Goal: Task Accomplishment & Management: Complete application form

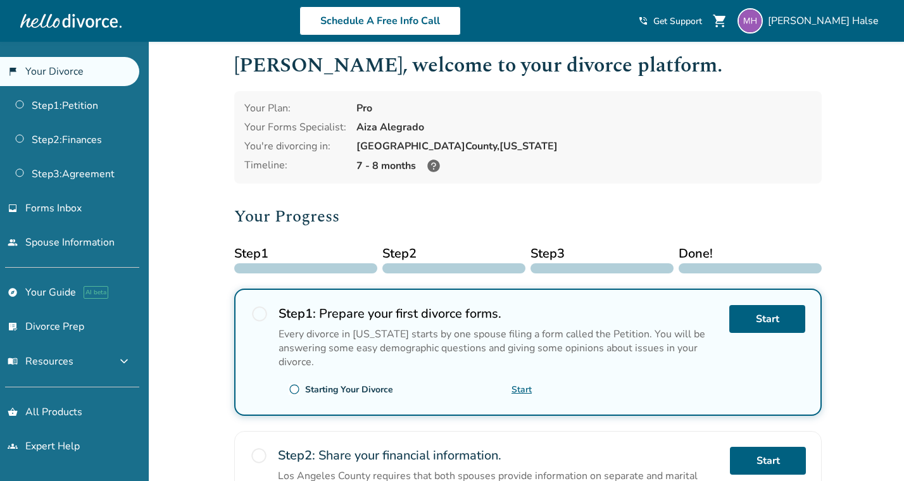
scroll to position [17, 0]
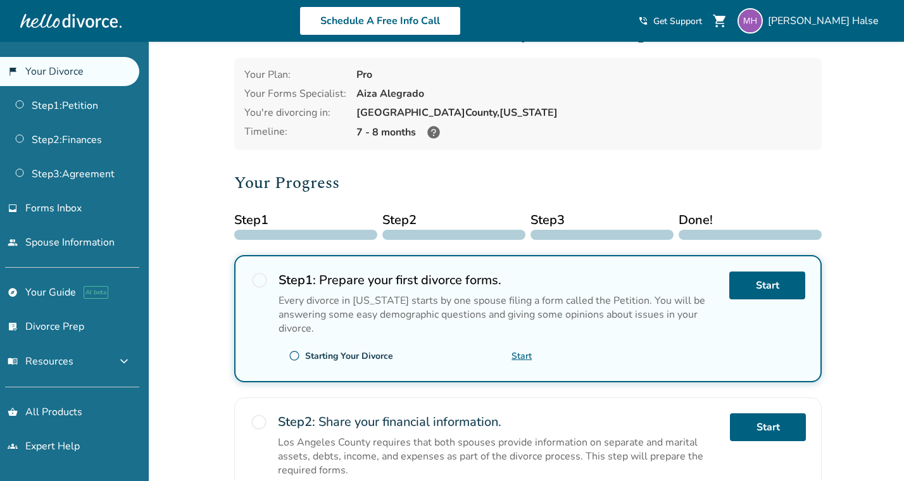
scroll to position [48, 0]
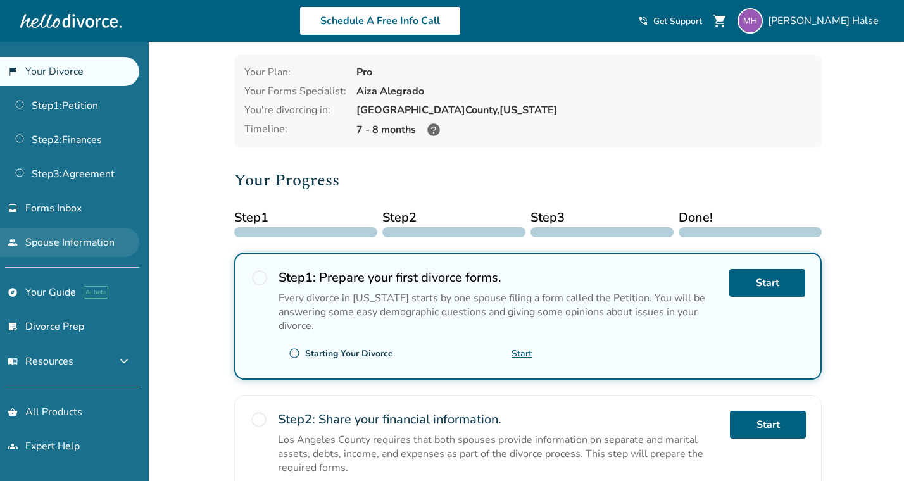
click at [79, 238] on link "people Spouse Information" at bounding box center [69, 242] width 139 height 29
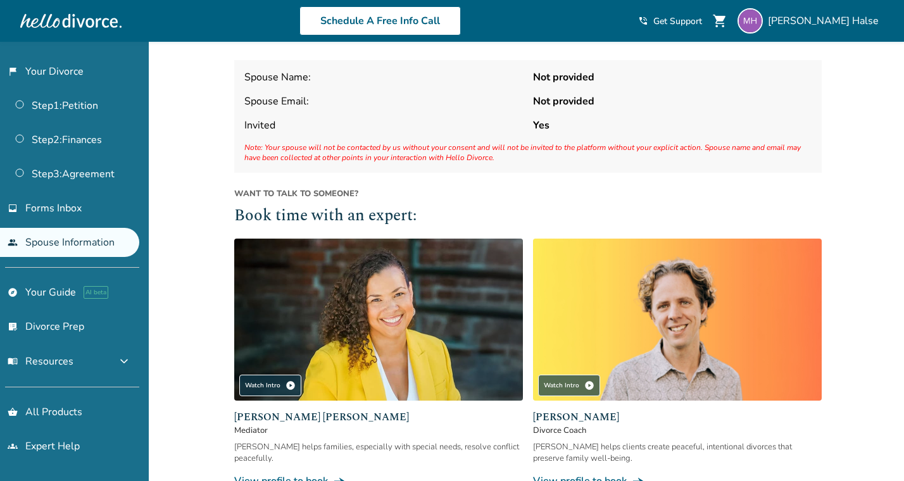
click at [419, 182] on div "Spouse Information Spouse Name: Not provided Spouse Email: Not provided Invited…" at bounding box center [528, 270] width 588 height 513
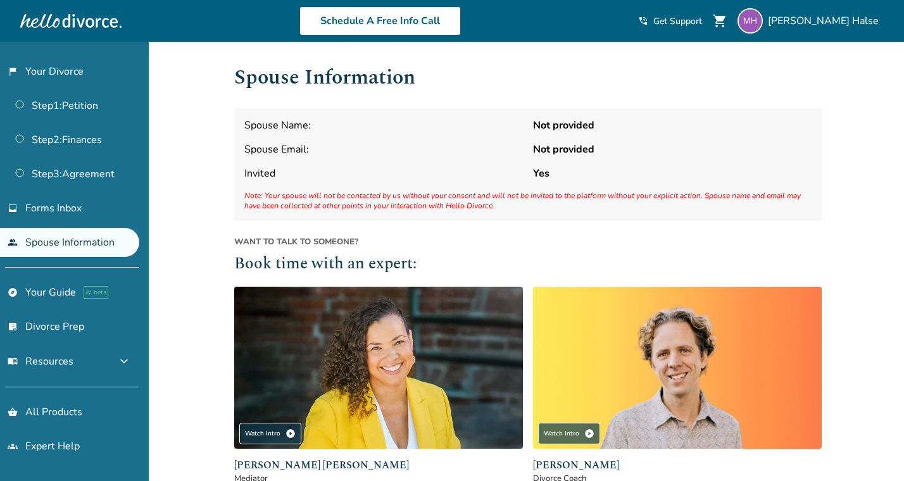
click at [317, 198] on span "Note: Your spouse will not be contacted by us without your consent and will not…" at bounding box center [527, 201] width 567 height 20
